Goal: Obtain resource: Download file/media

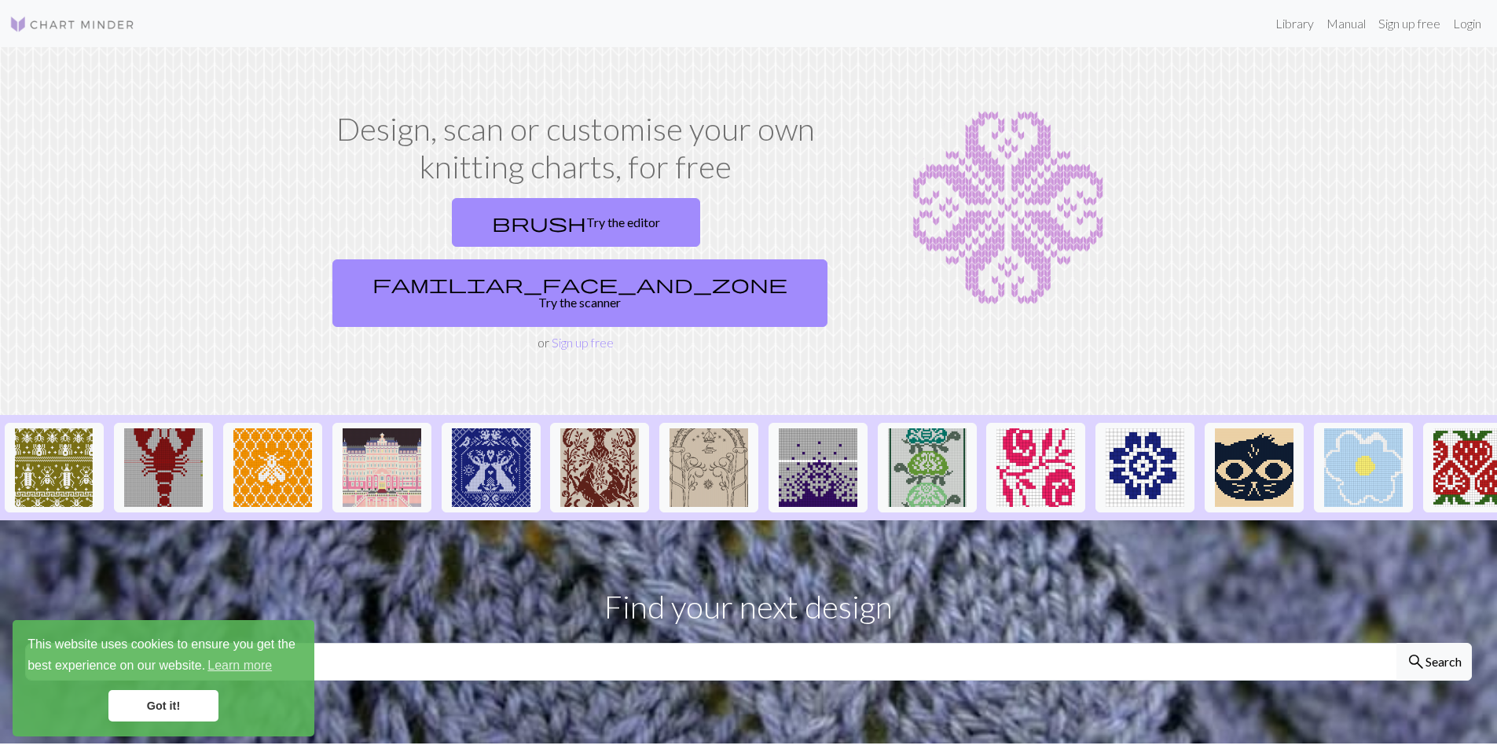
click at [193, 707] on link "Got it!" at bounding box center [163, 705] width 110 height 31
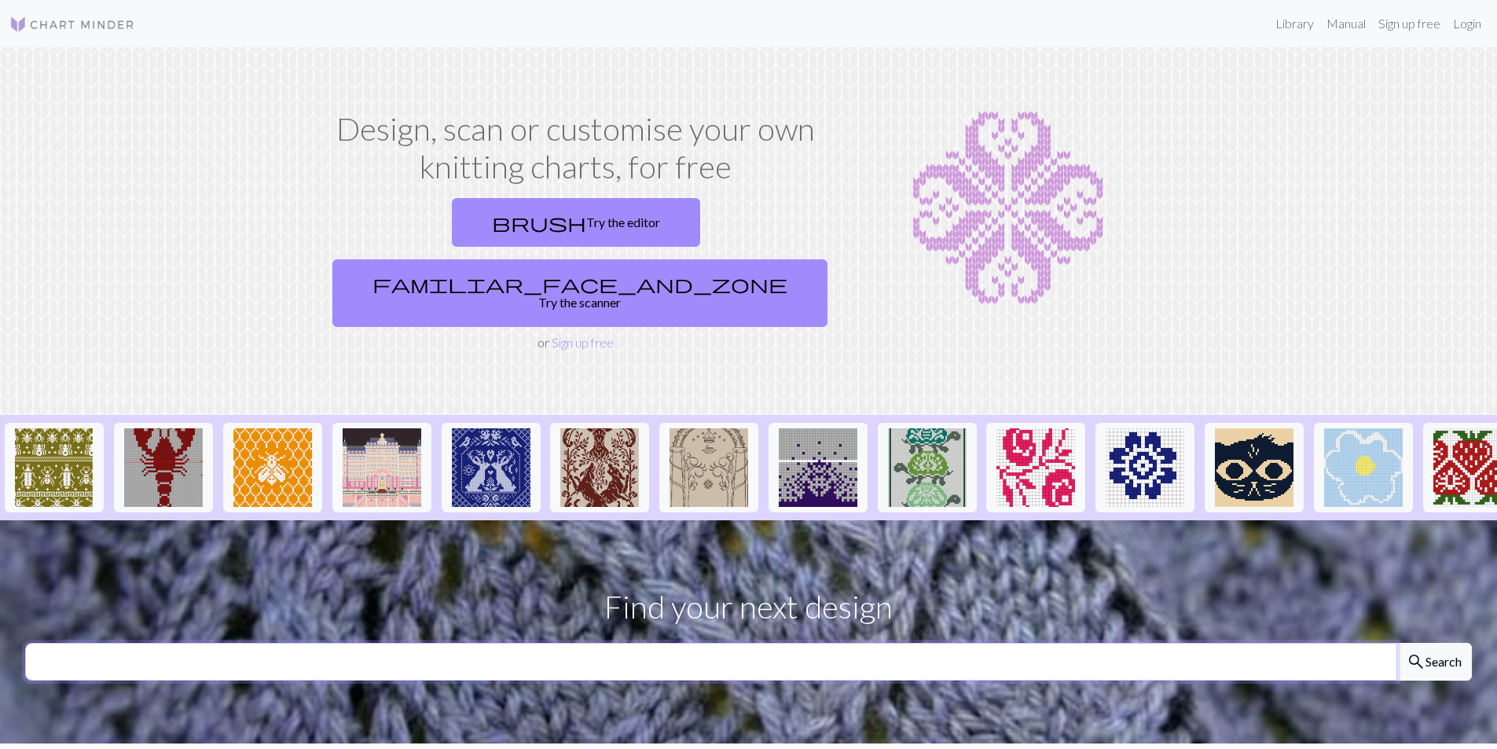
click at [53, 643] on input "text" at bounding box center [711, 662] width 1372 height 38
type input "snowman"
click at [1397, 643] on button "search Search" at bounding box center [1434, 662] width 75 height 38
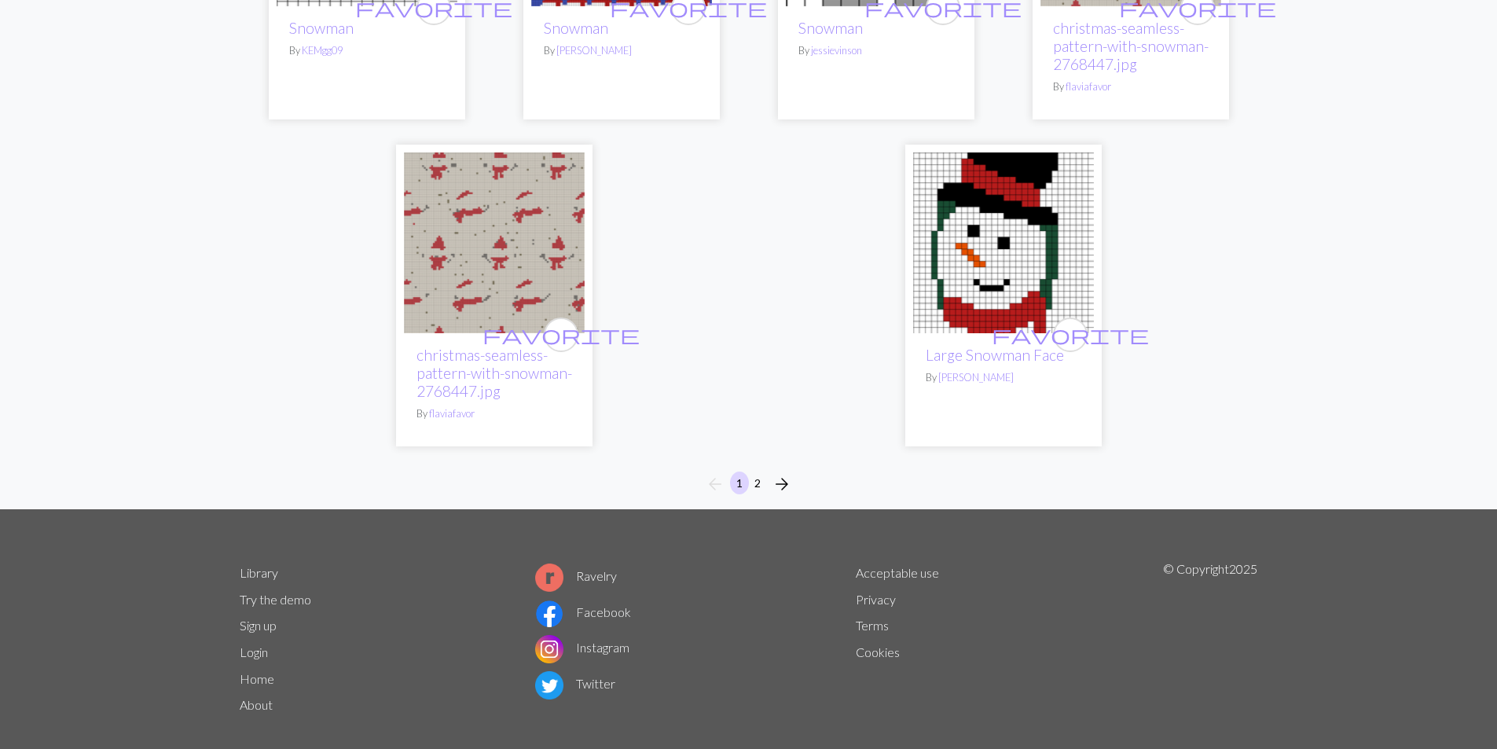
scroll to position [3801, 0]
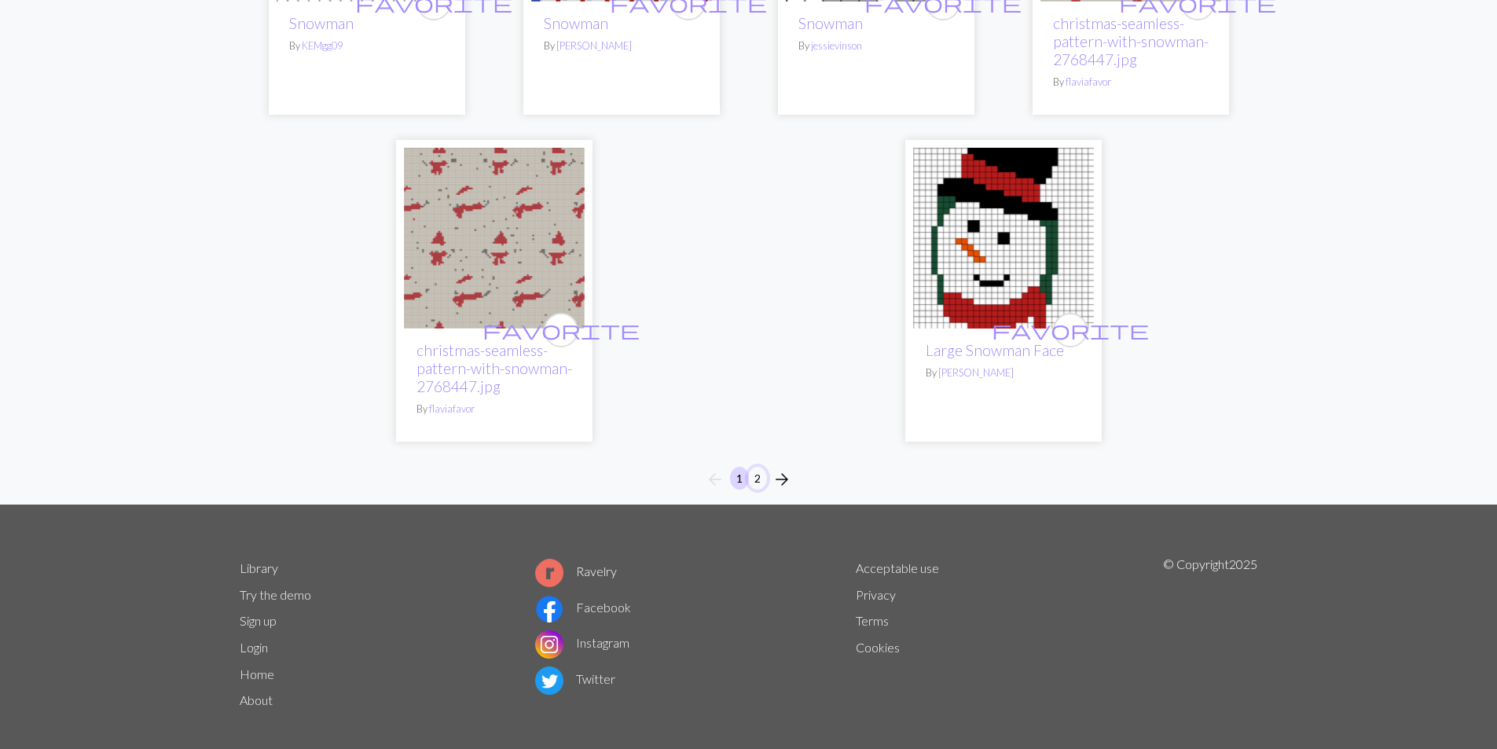
click at [758, 467] on button "2" at bounding box center [757, 478] width 19 height 23
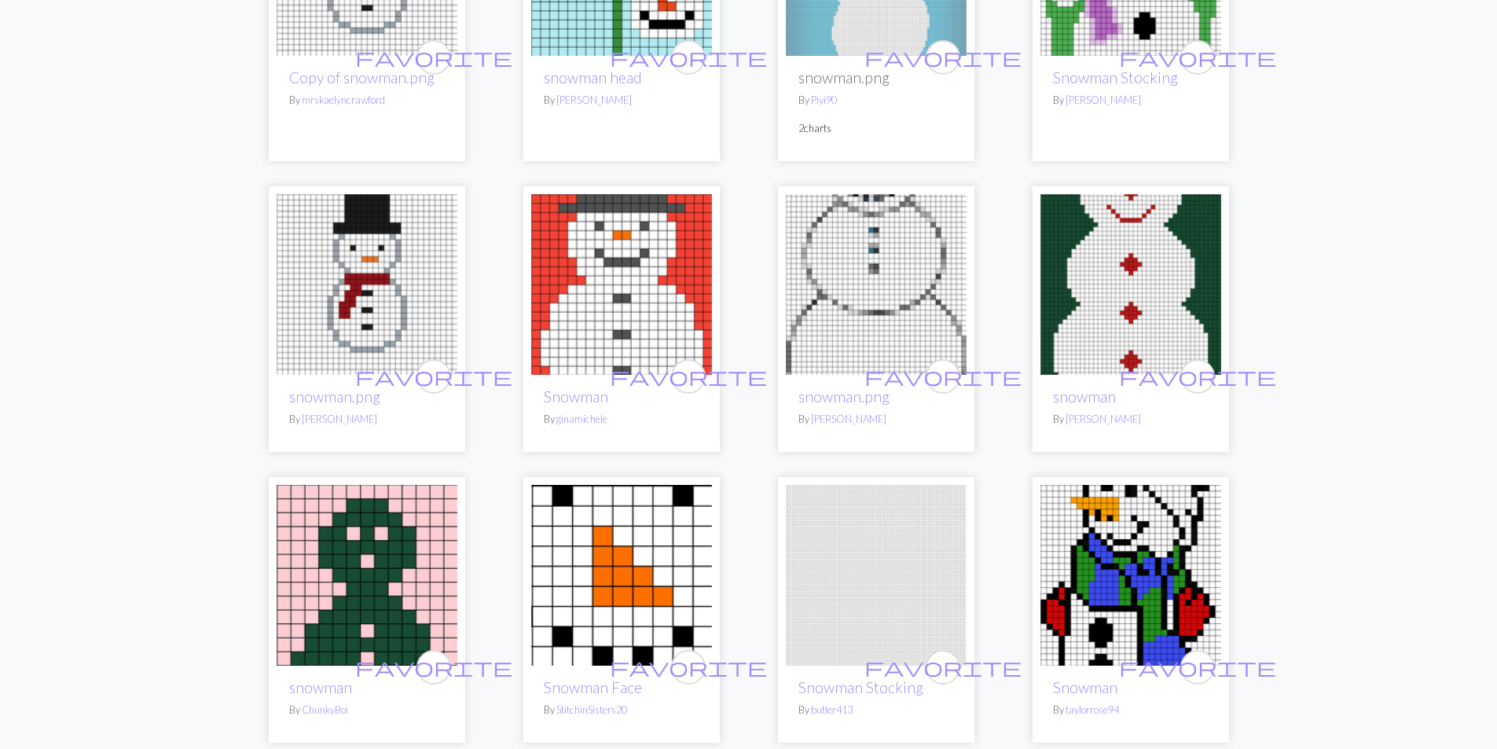
scroll to position [943, 0]
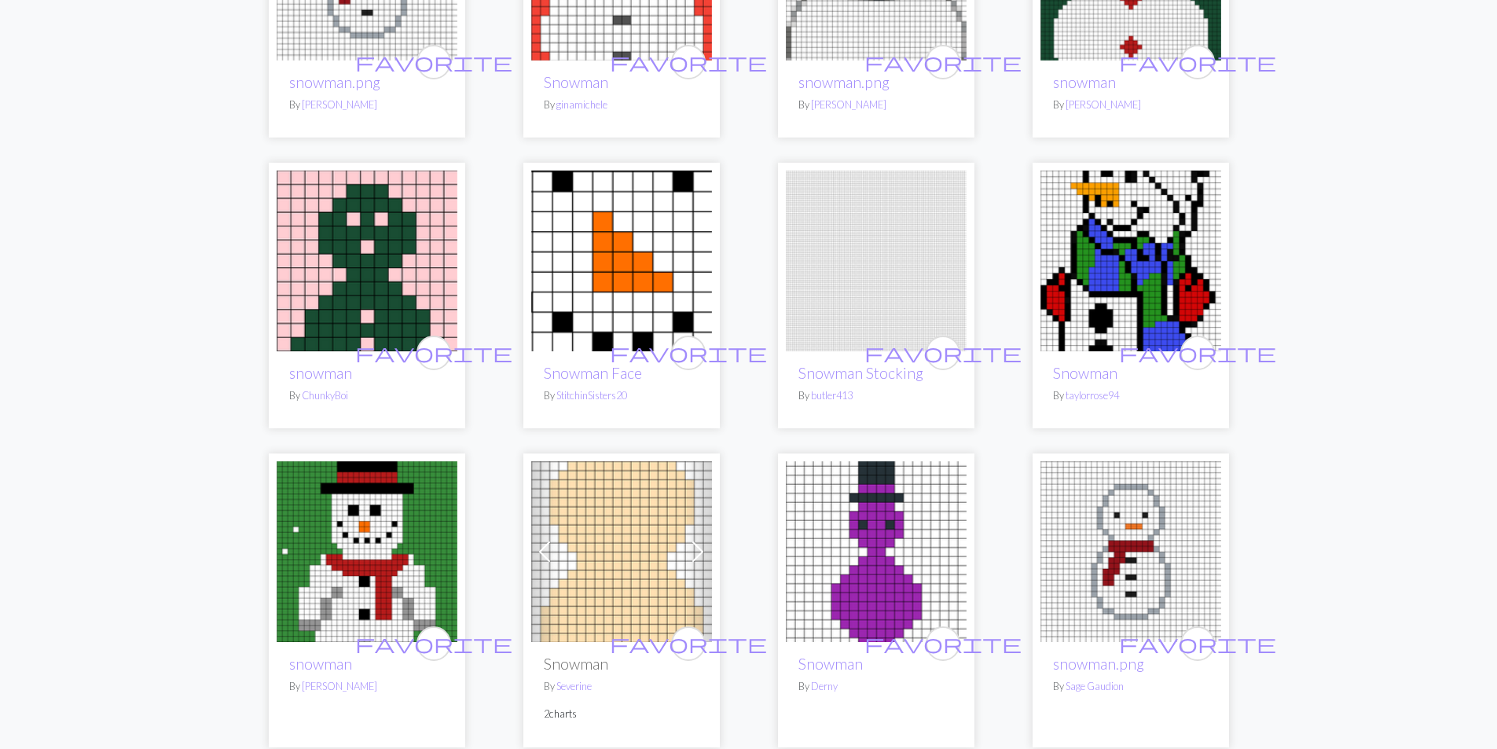
click at [1115, 293] on img at bounding box center [1131, 261] width 181 height 181
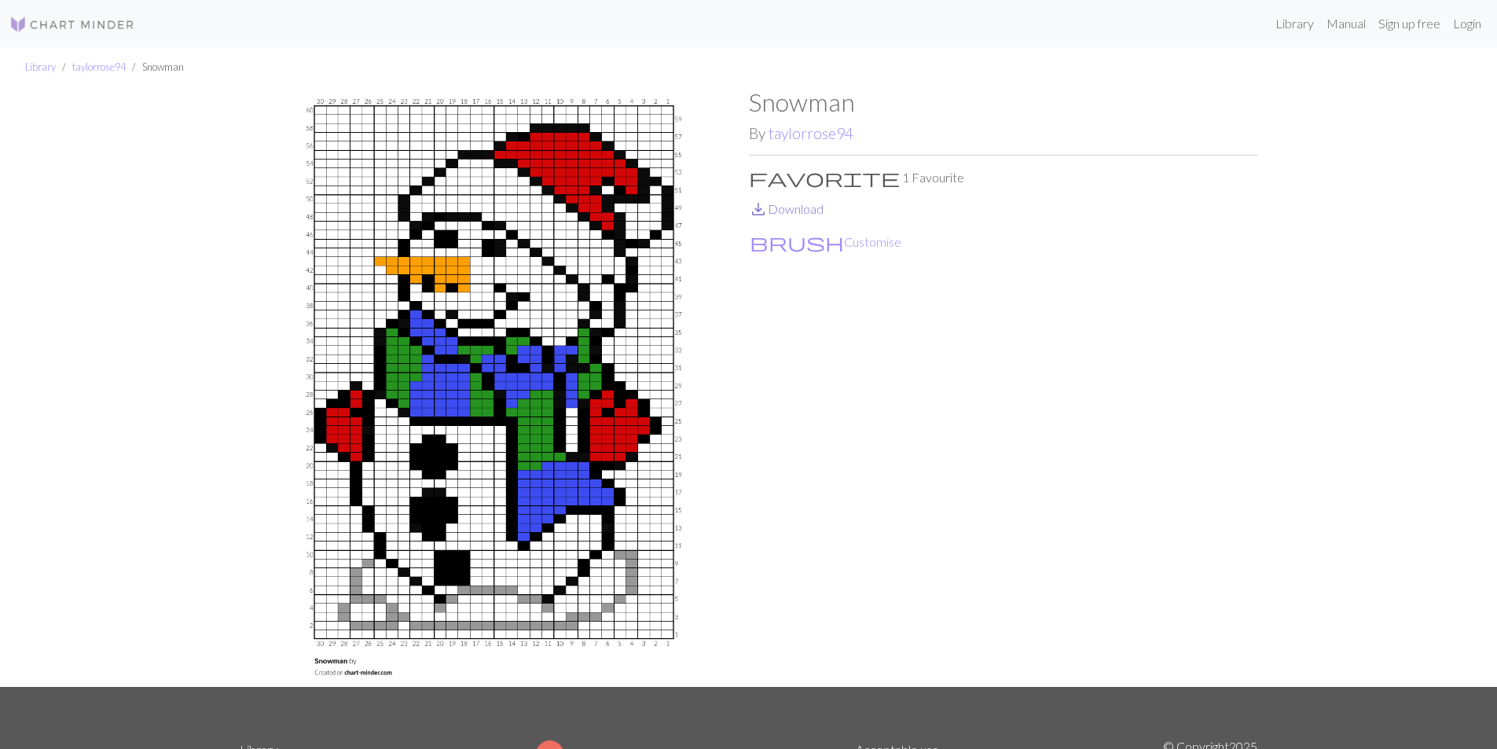
click at [774, 210] on link "save_alt Download" at bounding box center [786, 208] width 75 height 15
